Goal: Information Seeking & Learning: Learn about a topic

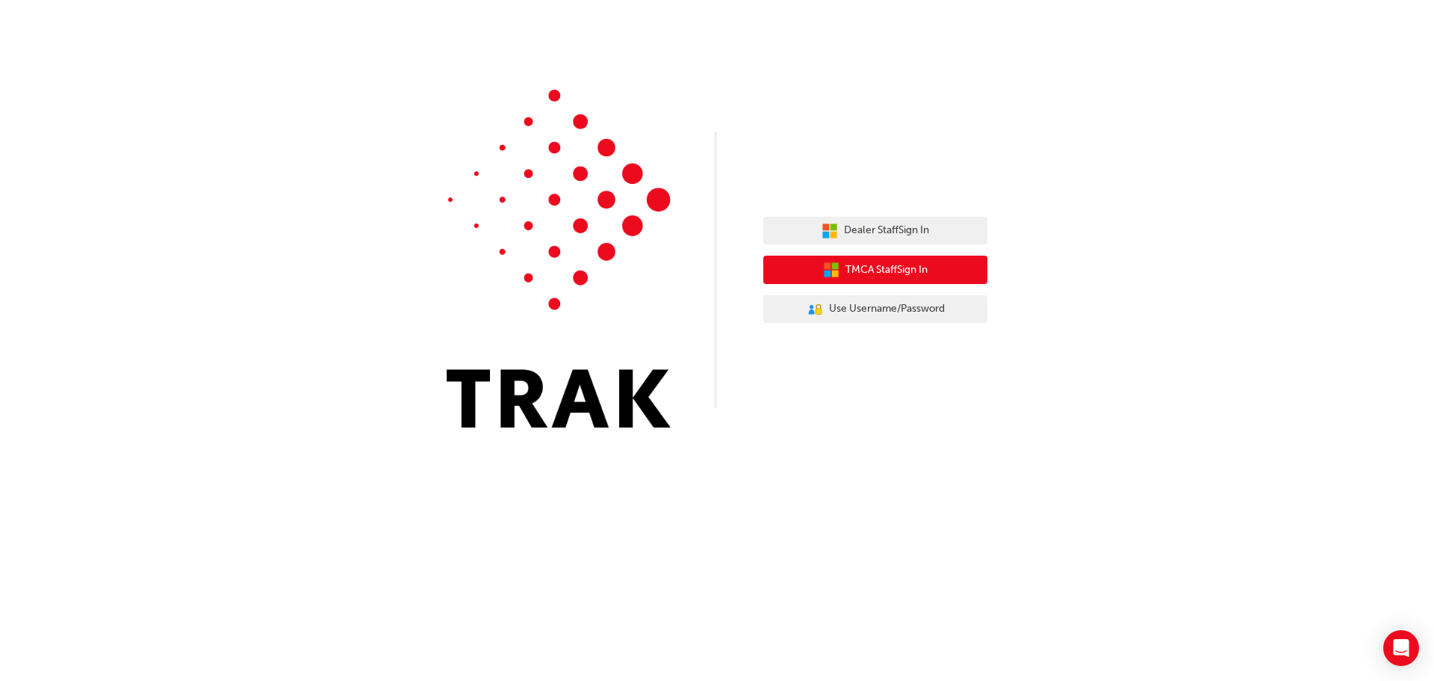
click at [879, 267] on span "TMCA Staff Sign In" at bounding box center [887, 269] width 82 height 17
click at [890, 269] on span "TMCA Staff Sign In" at bounding box center [887, 269] width 82 height 17
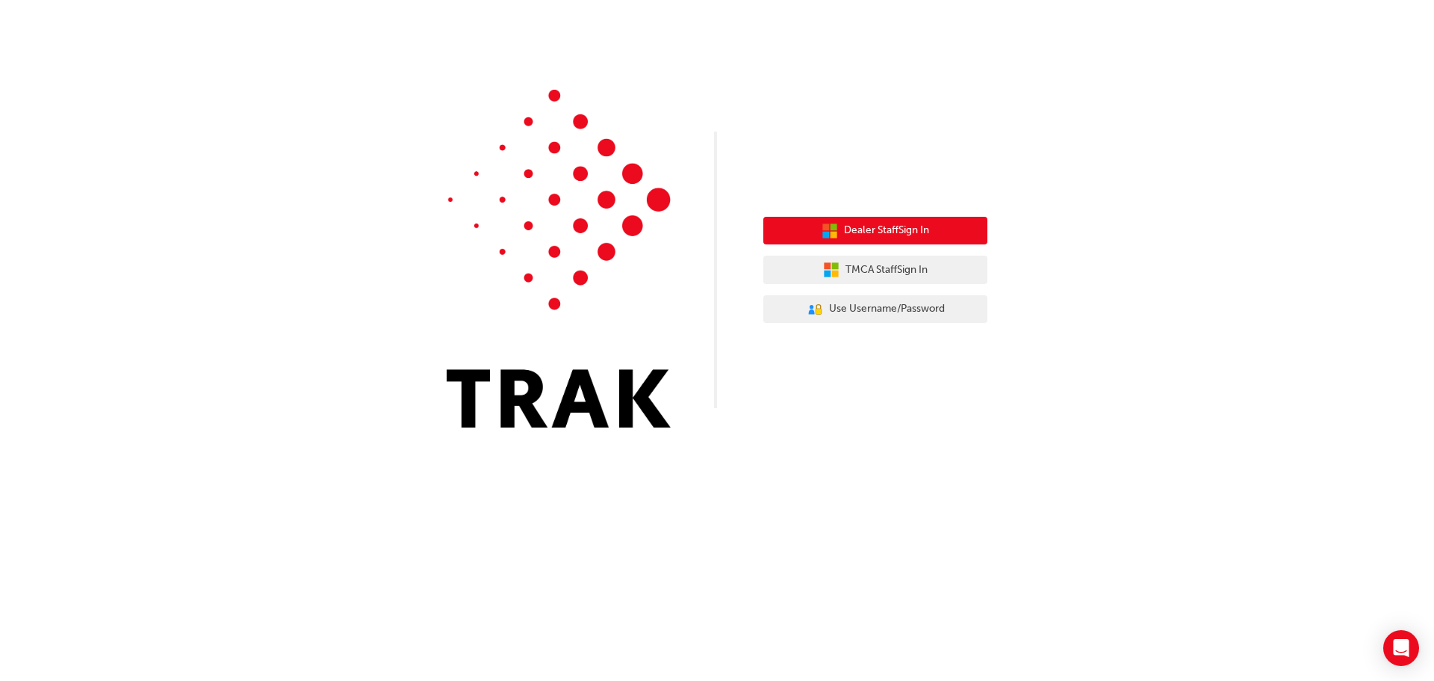
click at [827, 235] on icon "button" at bounding box center [825, 234] width 7 height 7
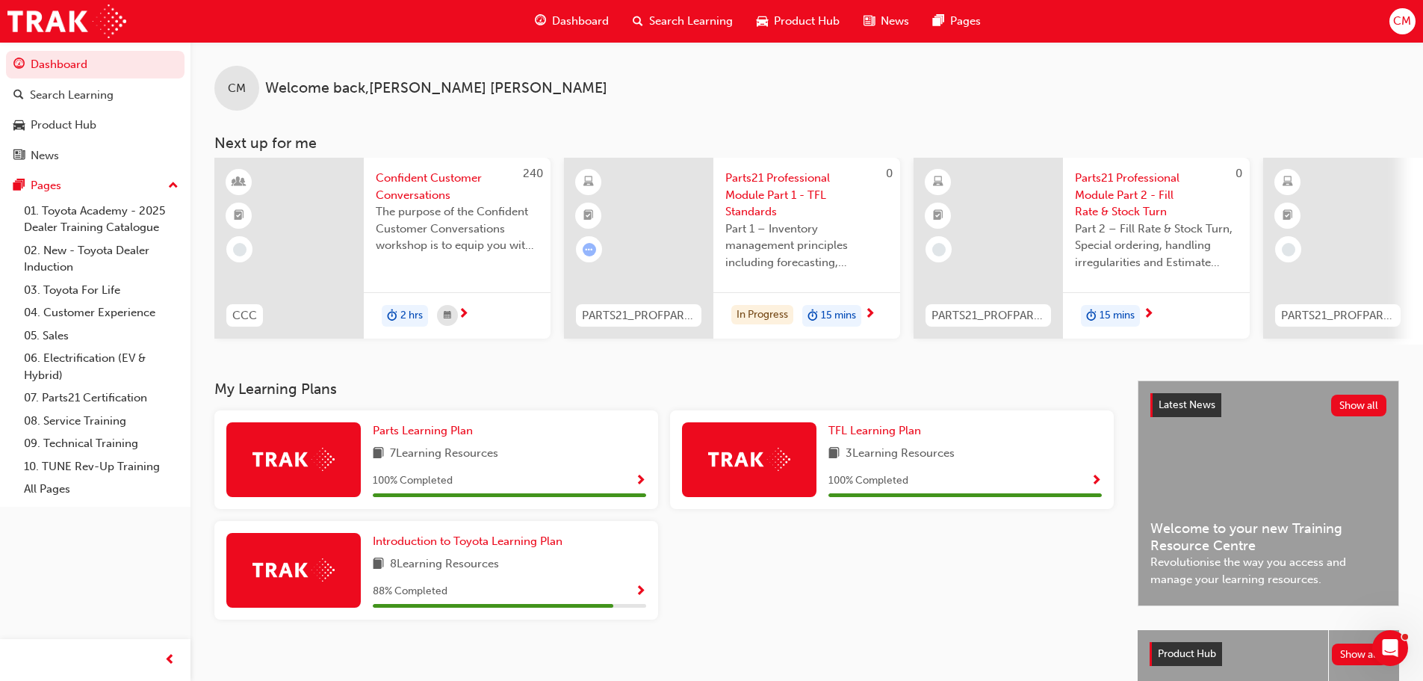
drag, startPoint x: 949, startPoint y: 0, endPoint x: 1149, endPoint y: 59, distance: 208.7
click at [1149, 59] on div "CM Welcome back , Chloe Maguire" at bounding box center [806, 76] width 1233 height 69
click at [1005, 81] on div "CM Welcome back , Chloe Maguire" at bounding box center [806, 76] width 1233 height 69
click at [1037, 376] on div "CM Welcome back , Chloe Maguire Next up for me 240 CCC Confident Customer Conve…" at bounding box center [806, 211] width 1233 height 338
drag, startPoint x: 875, startPoint y: 0, endPoint x: 1179, endPoint y: 90, distance: 317.0
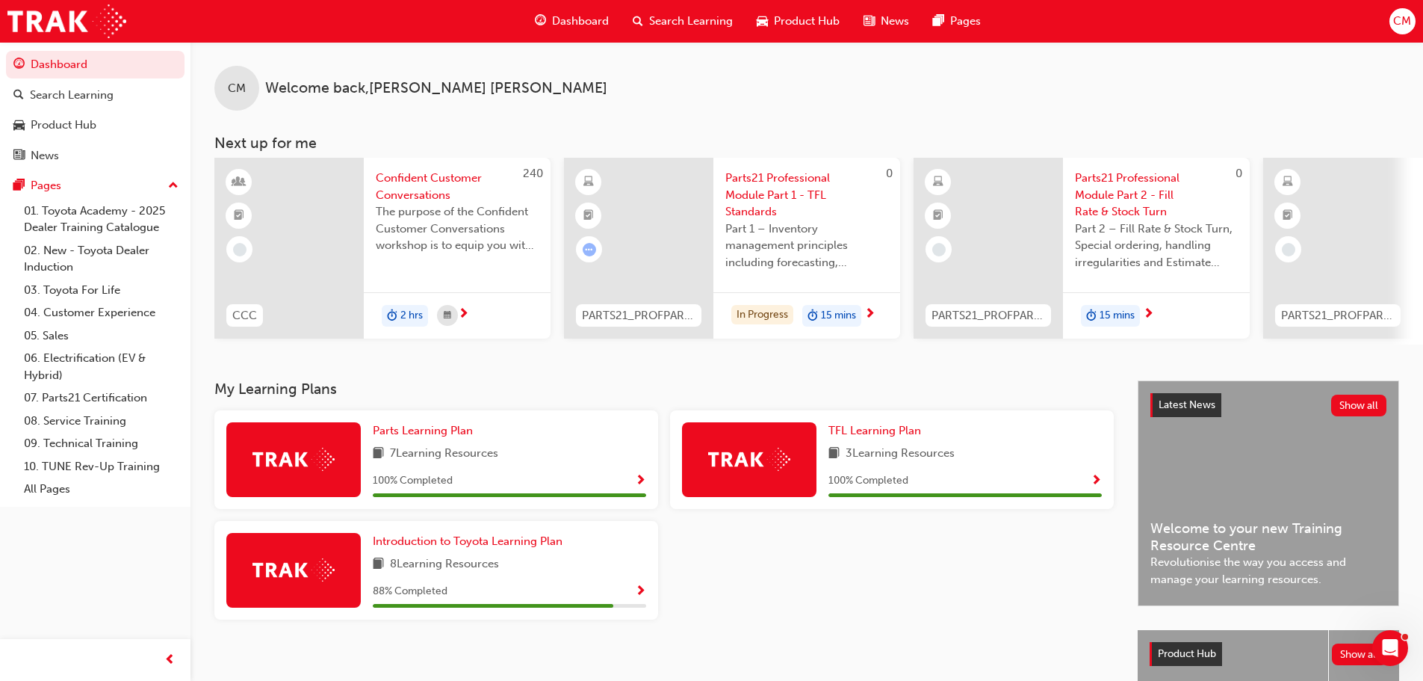
click at [1179, 90] on div "CM Welcome back , Chloe Maguire" at bounding box center [806, 76] width 1233 height 69
click at [475, 542] on span "Introduction to Toyota Learning Plan" at bounding box center [468, 540] width 190 height 13
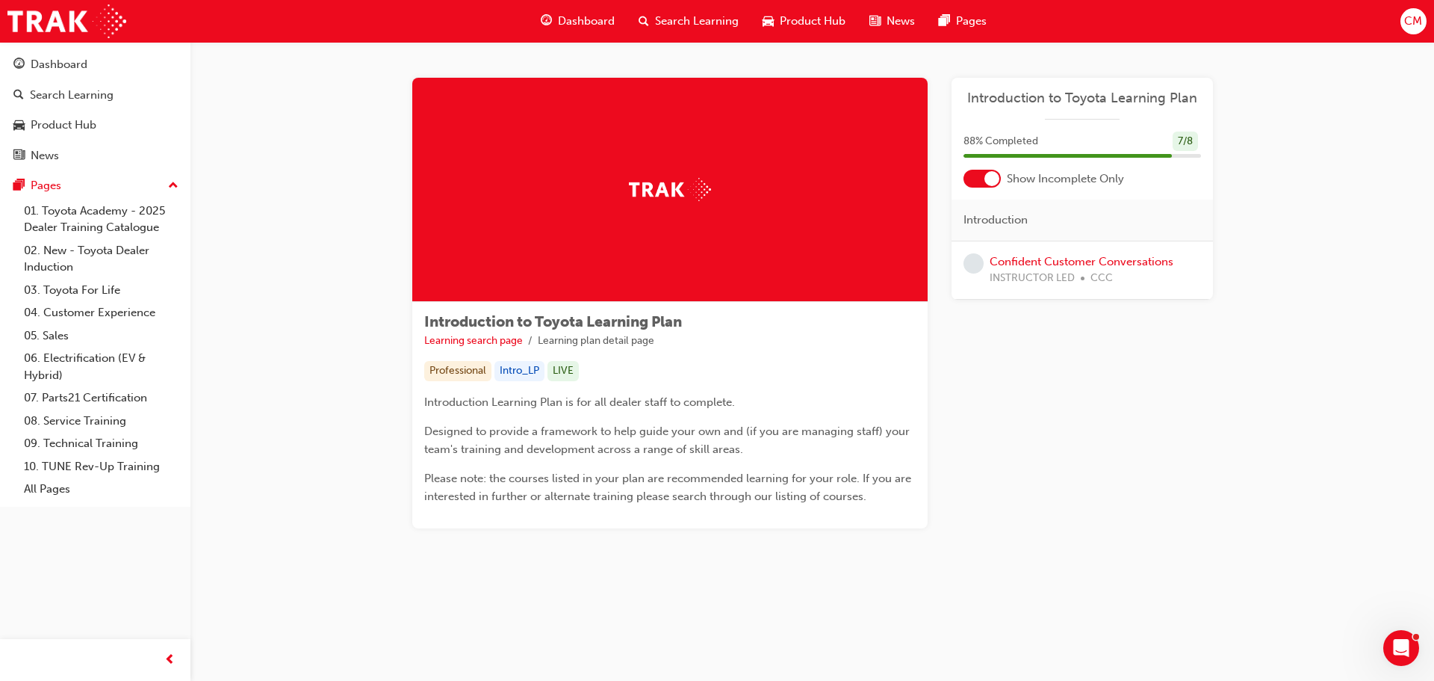
click at [982, 265] on span "learningRecordVerb_NONE-icon" at bounding box center [974, 263] width 20 height 20
click at [1002, 263] on link "Confident Customer Conversations" at bounding box center [1082, 261] width 184 height 13
click at [53, 65] on div "Dashboard" at bounding box center [59, 64] width 57 height 17
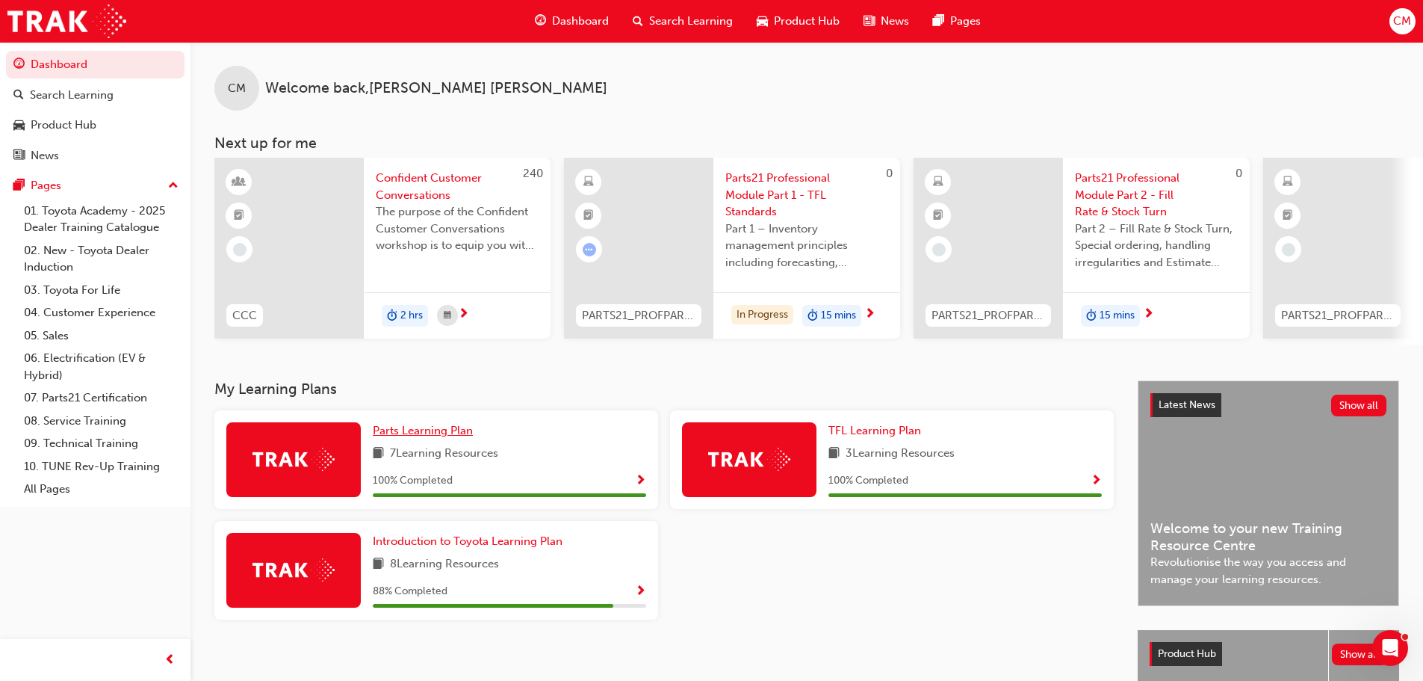
click at [418, 436] on span "Parts Learning Plan" at bounding box center [423, 430] width 100 height 13
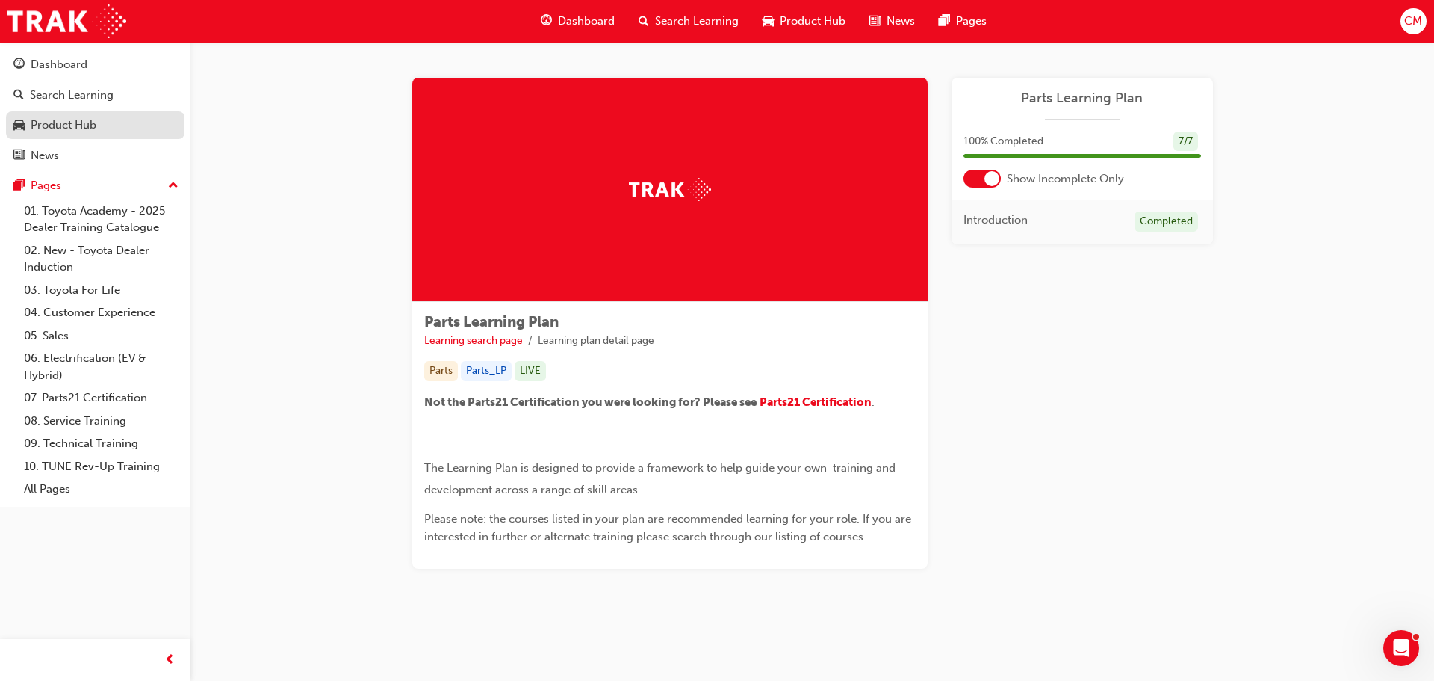
click at [111, 123] on div "Product Hub" at bounding box center [95, 125] width 164 height 19
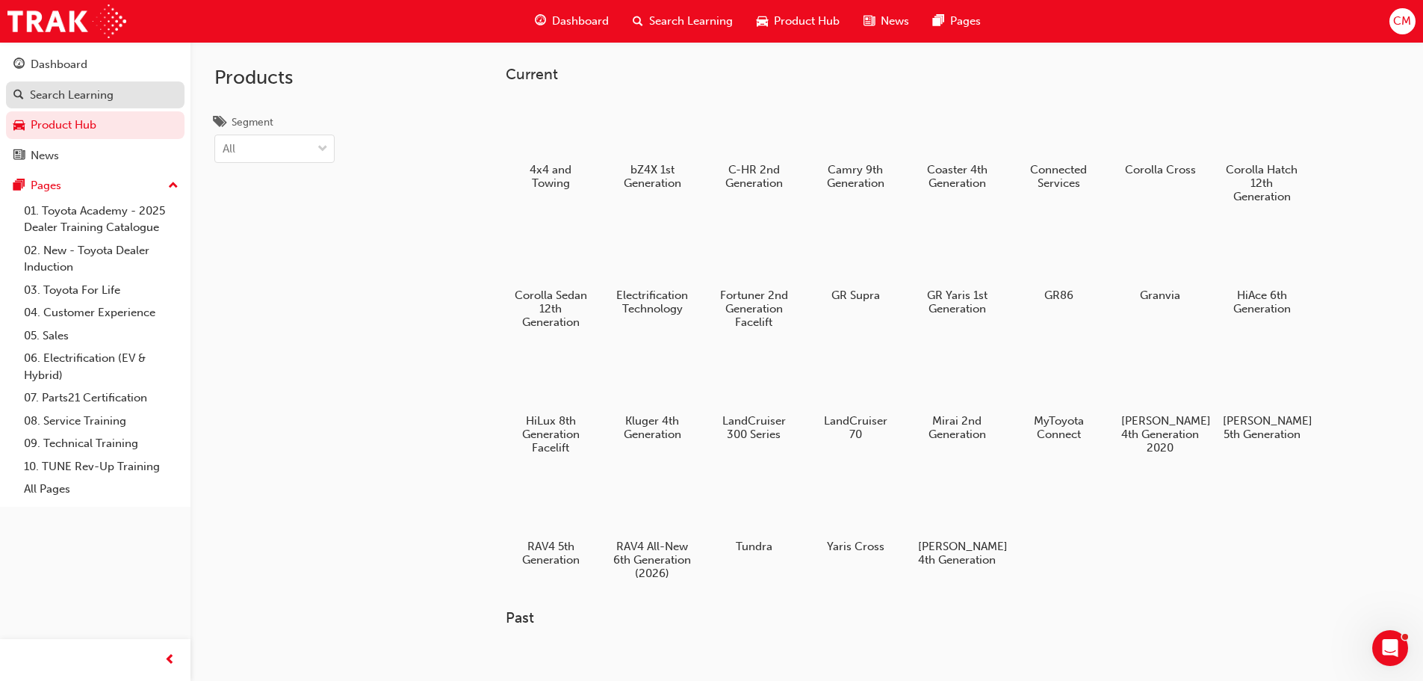
click at [84, 86] on div "Search Learning" at bounding box center [95, 95] width 164 height 19
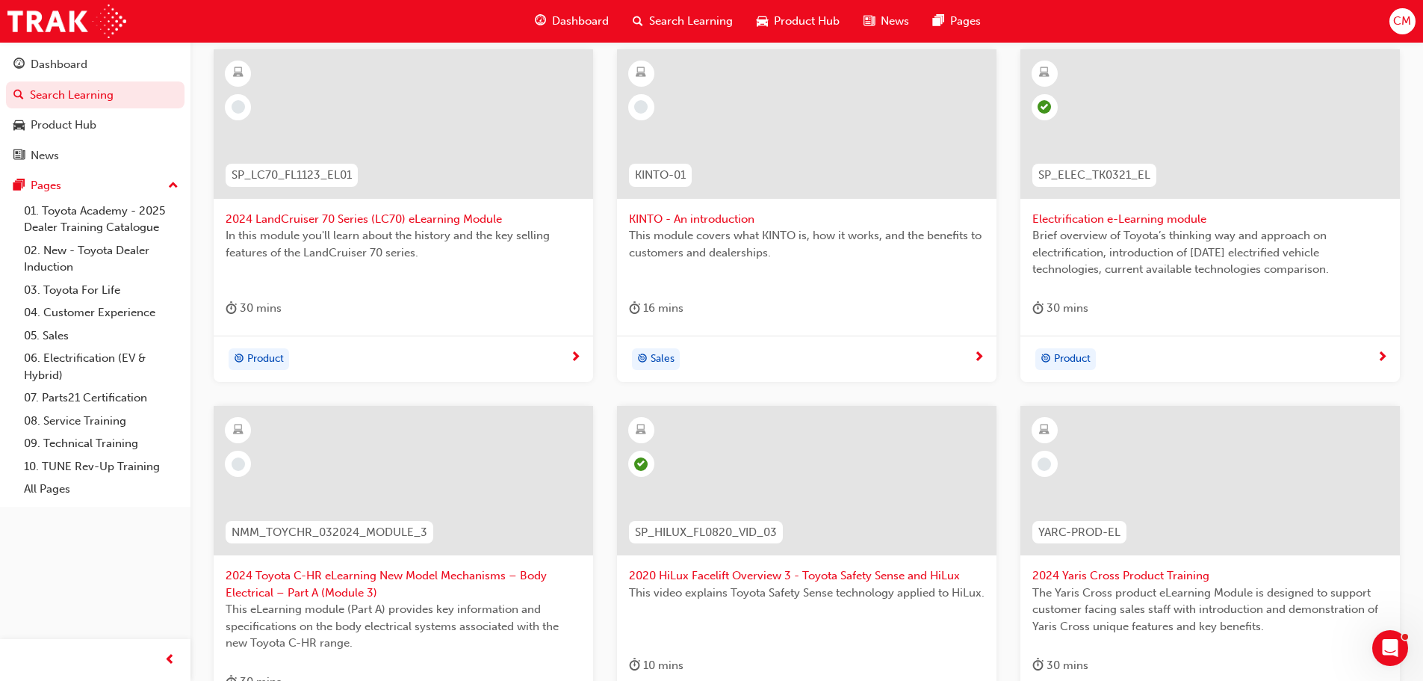
scroll to position [448, 0]
